Goal: Find specific page/section: Find specific page/section

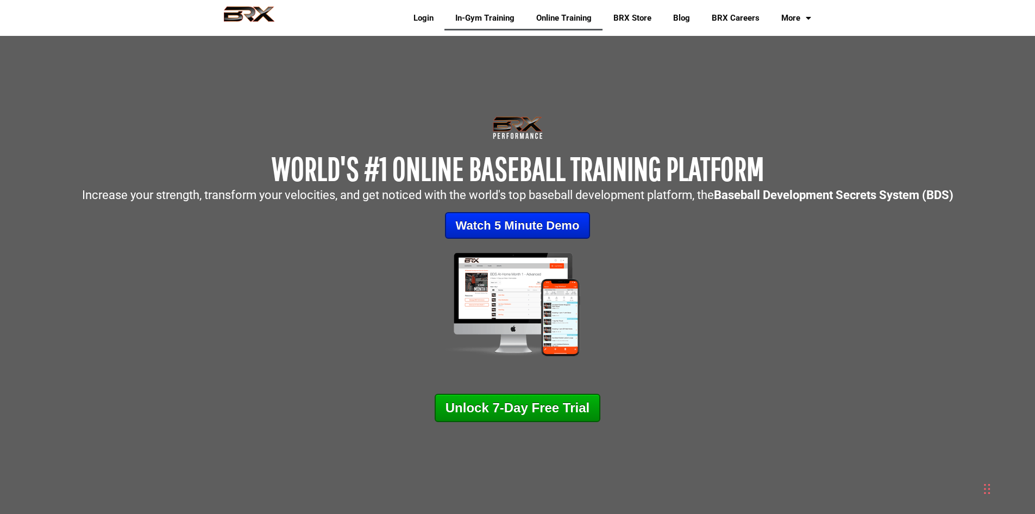
click at [465, 22] on link "In-Gym Training" at bounding box center [485, 17] width 81 height 25
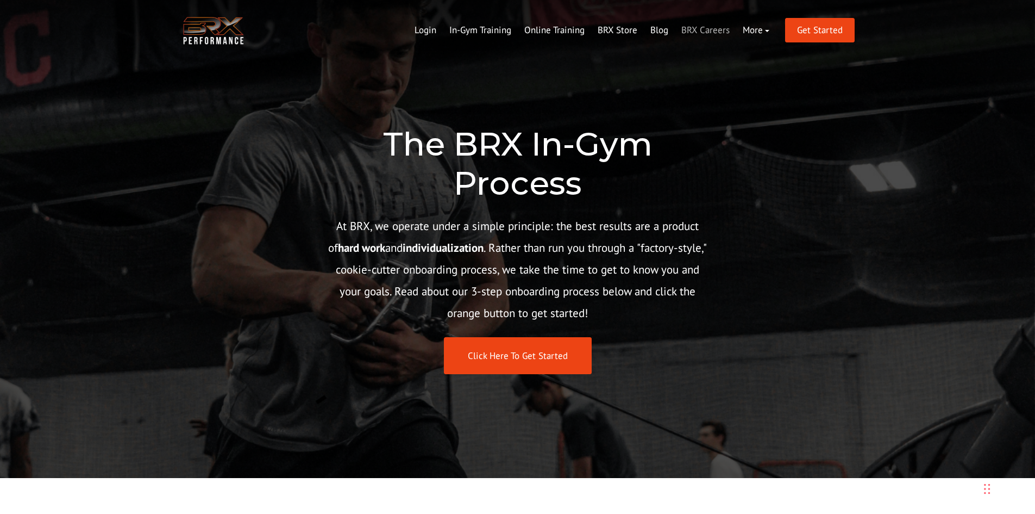
click at [737, 29] on link "BRX Careers" at bounding box center [705, 30] width 61 height 26
